Goal: Information Seeking & Learning: Learn about a topic

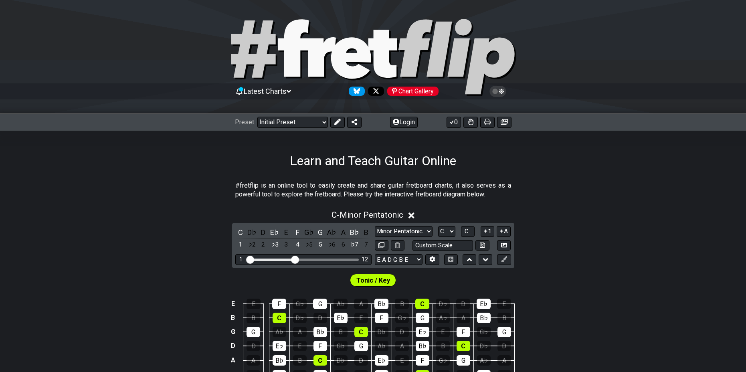
select select "Major / Ionian"
